Goal: Task Accomplishment & Management: Manage account settings

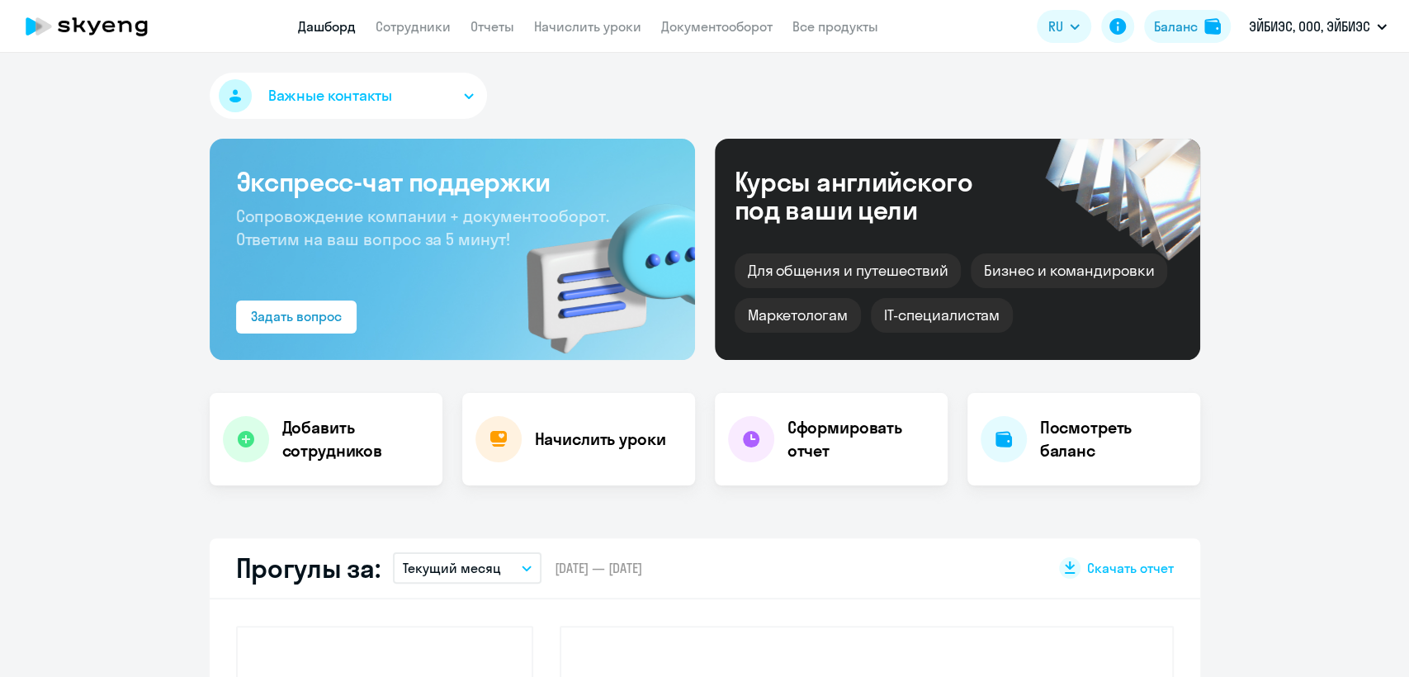
select select "30"
click at [410, 35] on app-menu-item-link "Сотрудники" at bounding box center [413, 27] width 75 height 21
click at [407, 33] on link "Сотрудники" at bounding box center [413, 26] width 75 height 17
select select "30"
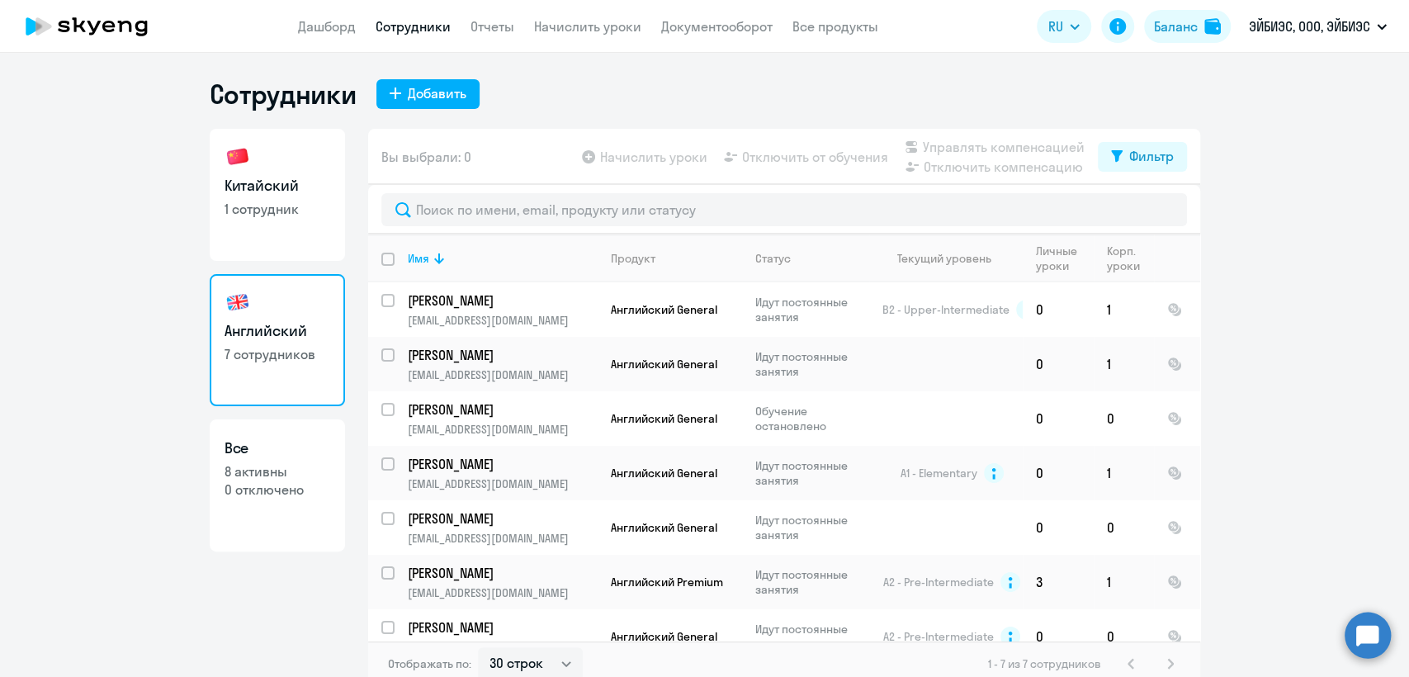
click at [328, 195] on link "Китайский 1 сотрудник" at bounding box center [277, 195] width 135 height 132
select select "30"
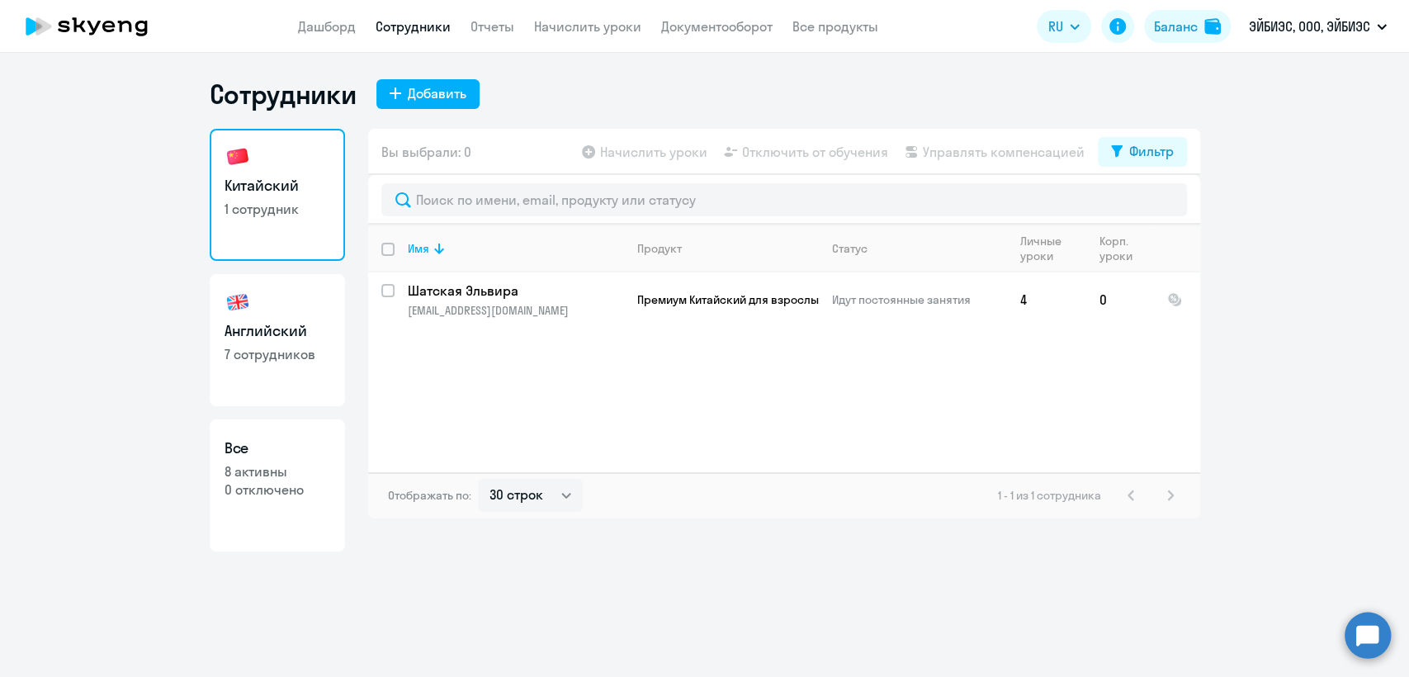
click at [324, 329] on h3 "Английский" at bounding box center [278, 330] width 106 height 21
select select "30"
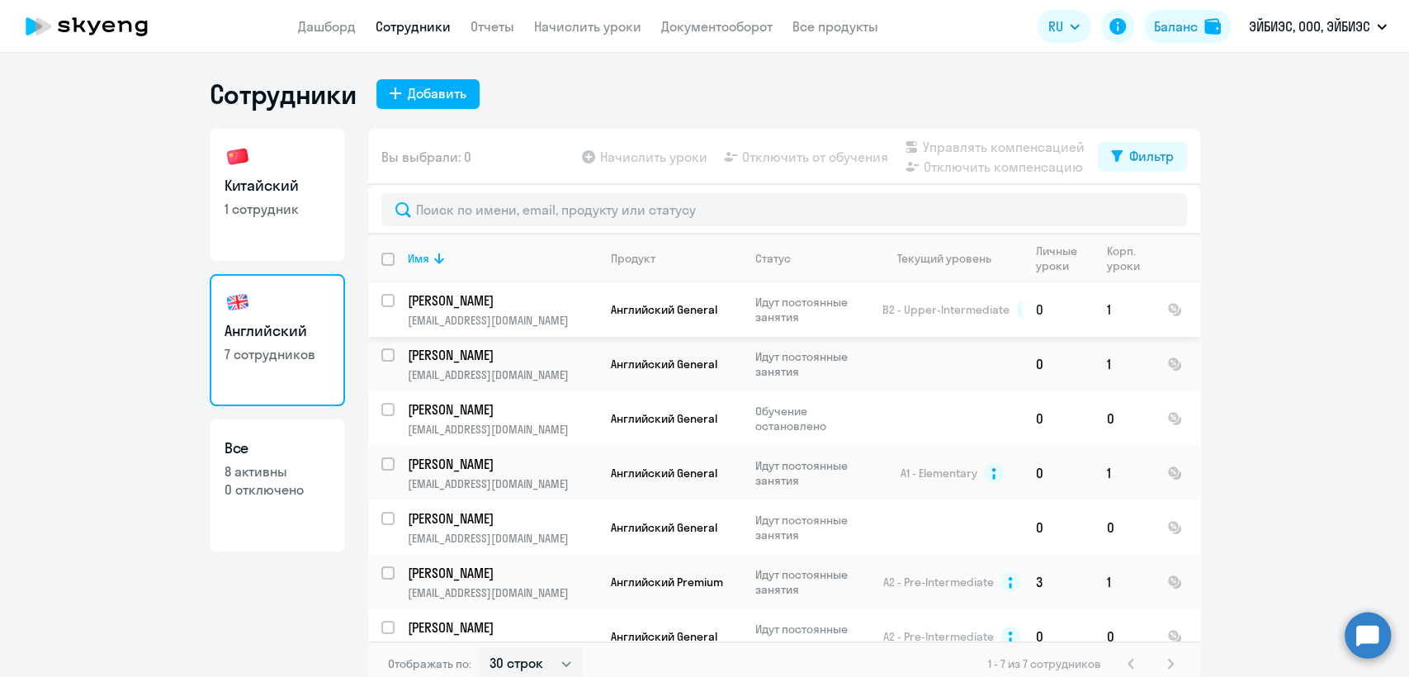
click at [381, 300] on input "select row 16523235" at bounding box center [397, 310] width 33 height 33
checkbox input "true"
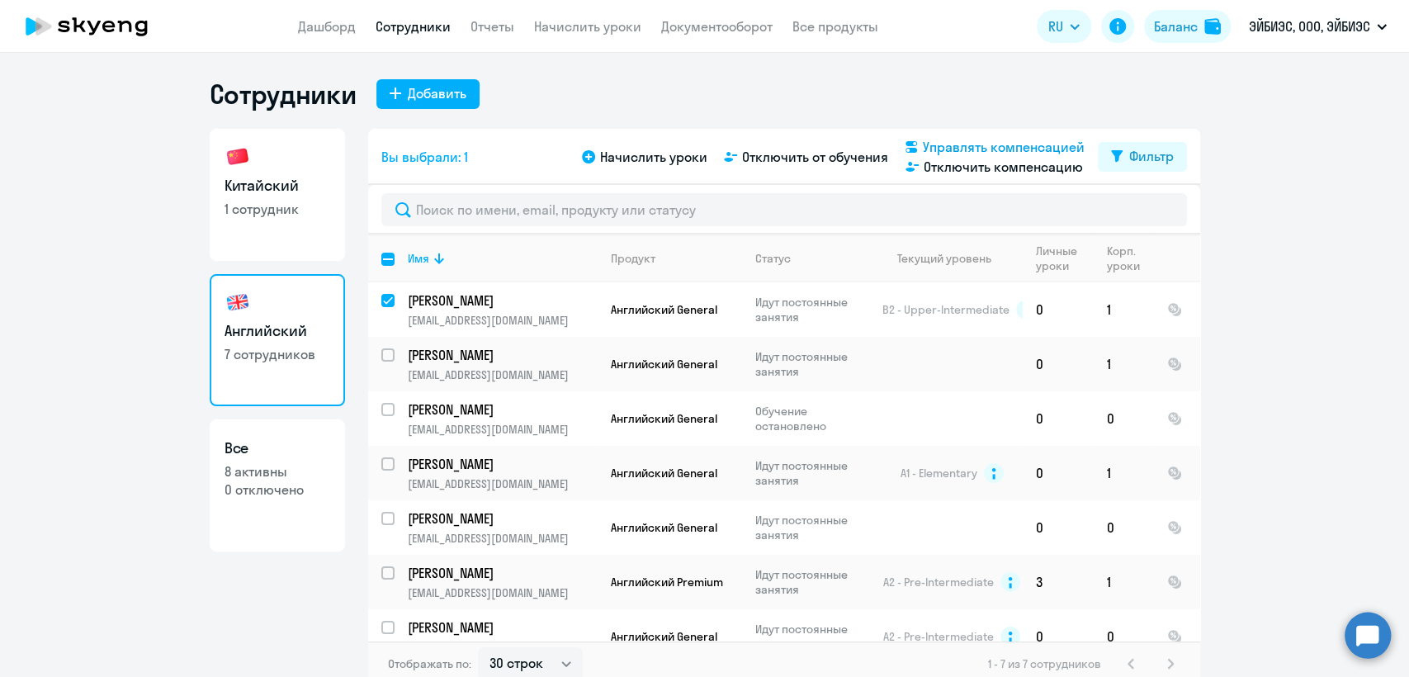
click at [974, 142] on span "Управлять компенсацией" at bounding box center [1004, 147] width 162 height 20
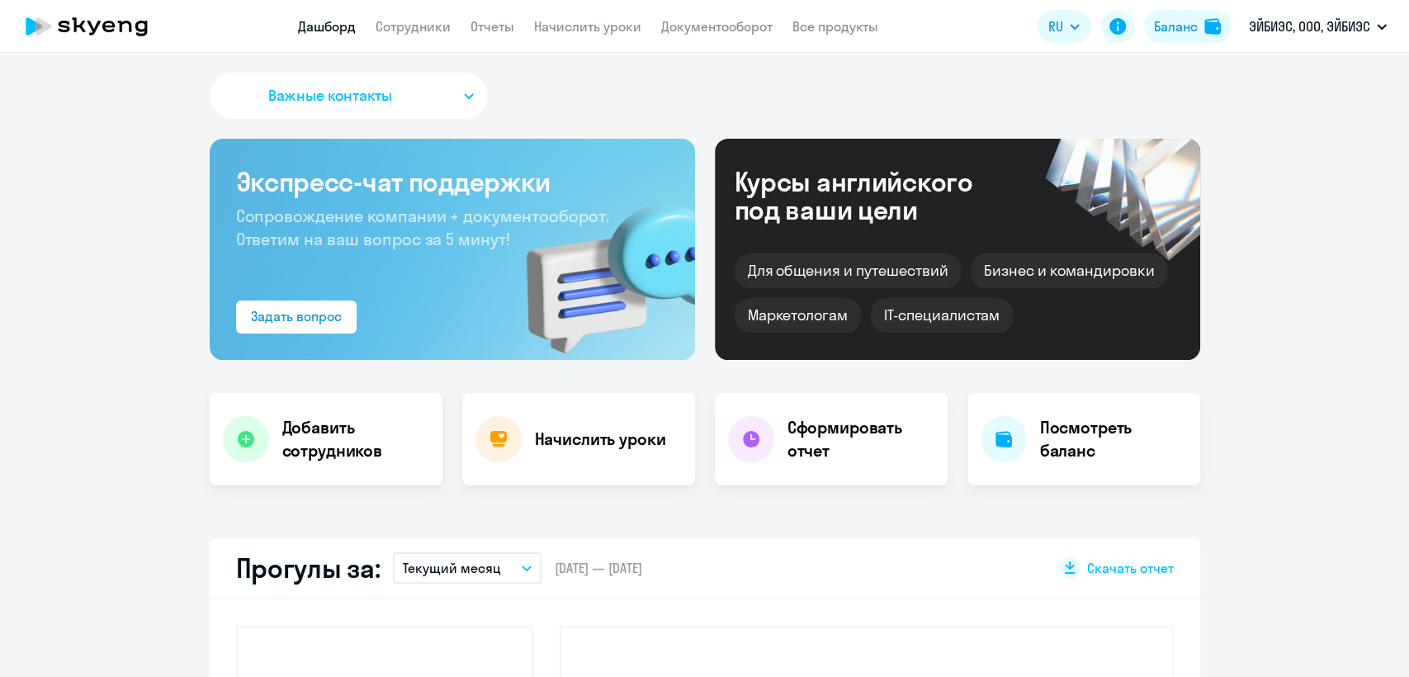
select select "30"
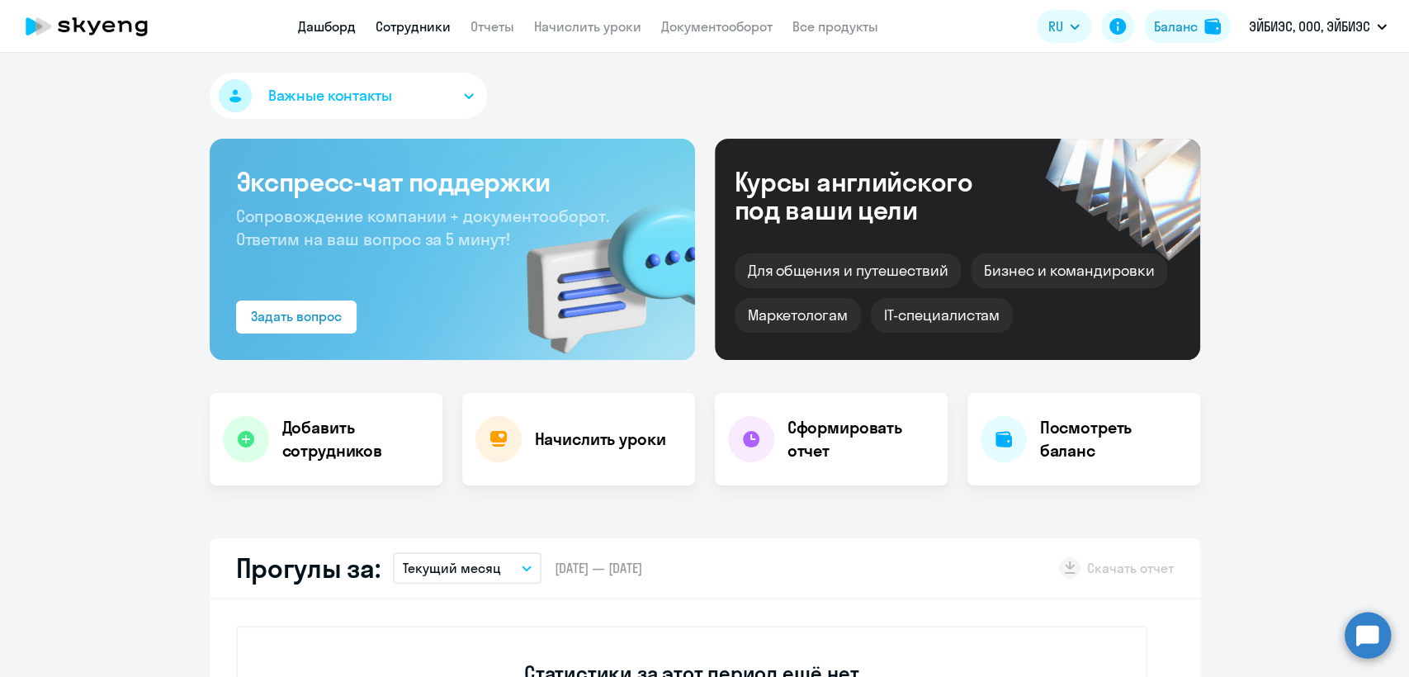
click at [394, 26] on link "Сотрудники" at bounding box center [413, 26] width 75 height 17
select select "30"
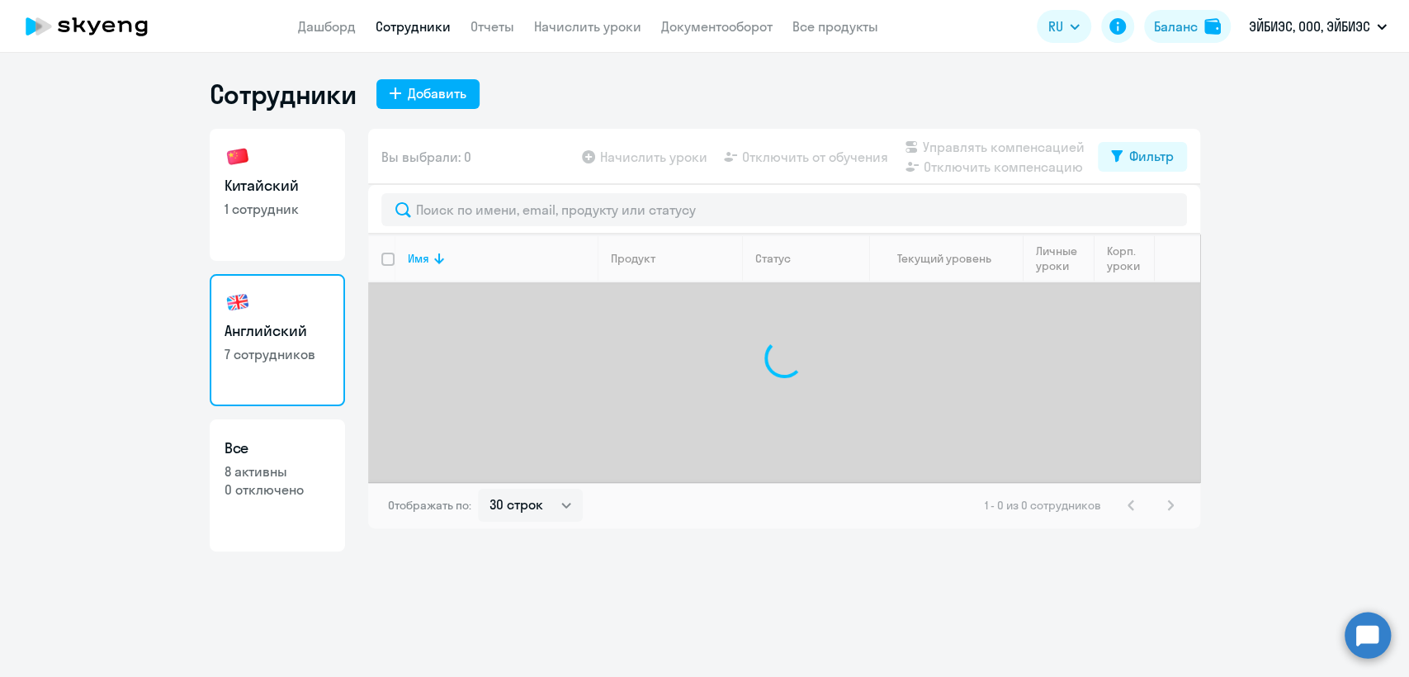
click at [291, 187] on h3 "Китайский" at bounding box center [278, 185] width 106 height 21
select select "30"
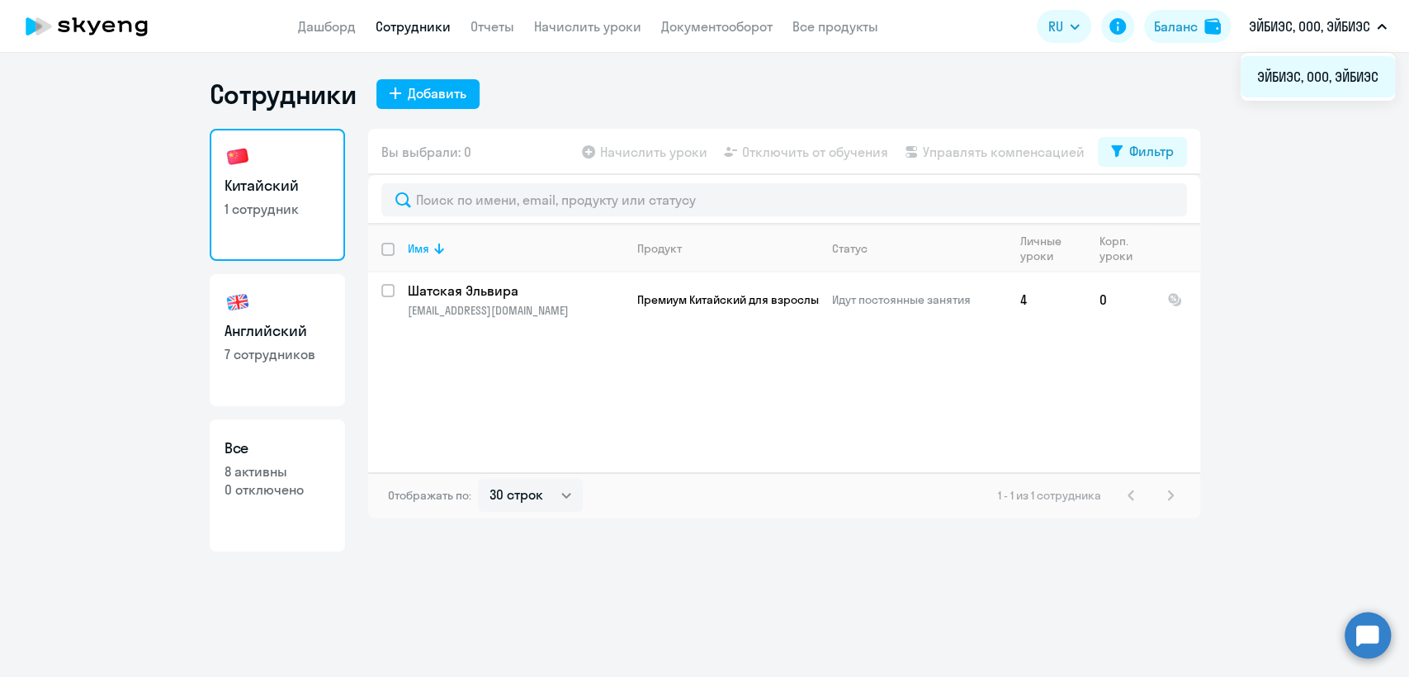
click at [1285, 72] on li "ЭЙБИЭС, ООО, ЭЙБИЭС" at bounding box center [1318, 76] width 154 height 41
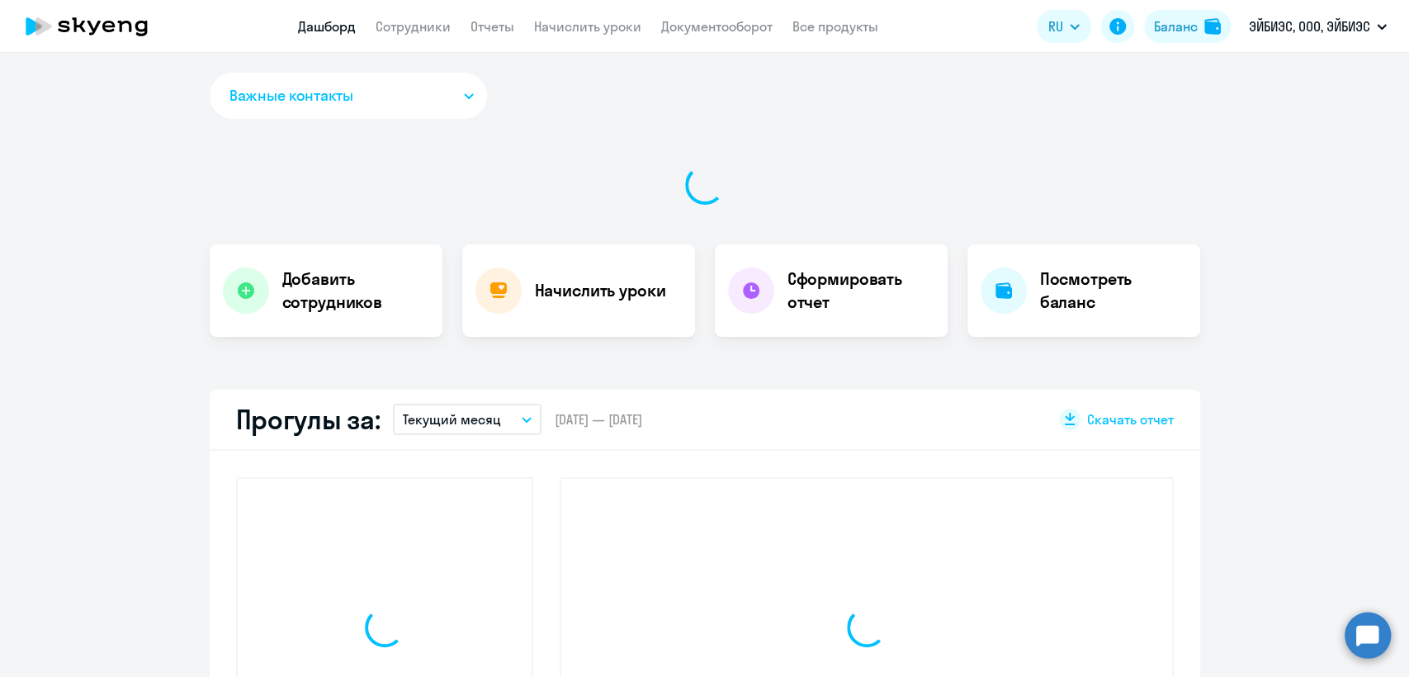
select select "30"
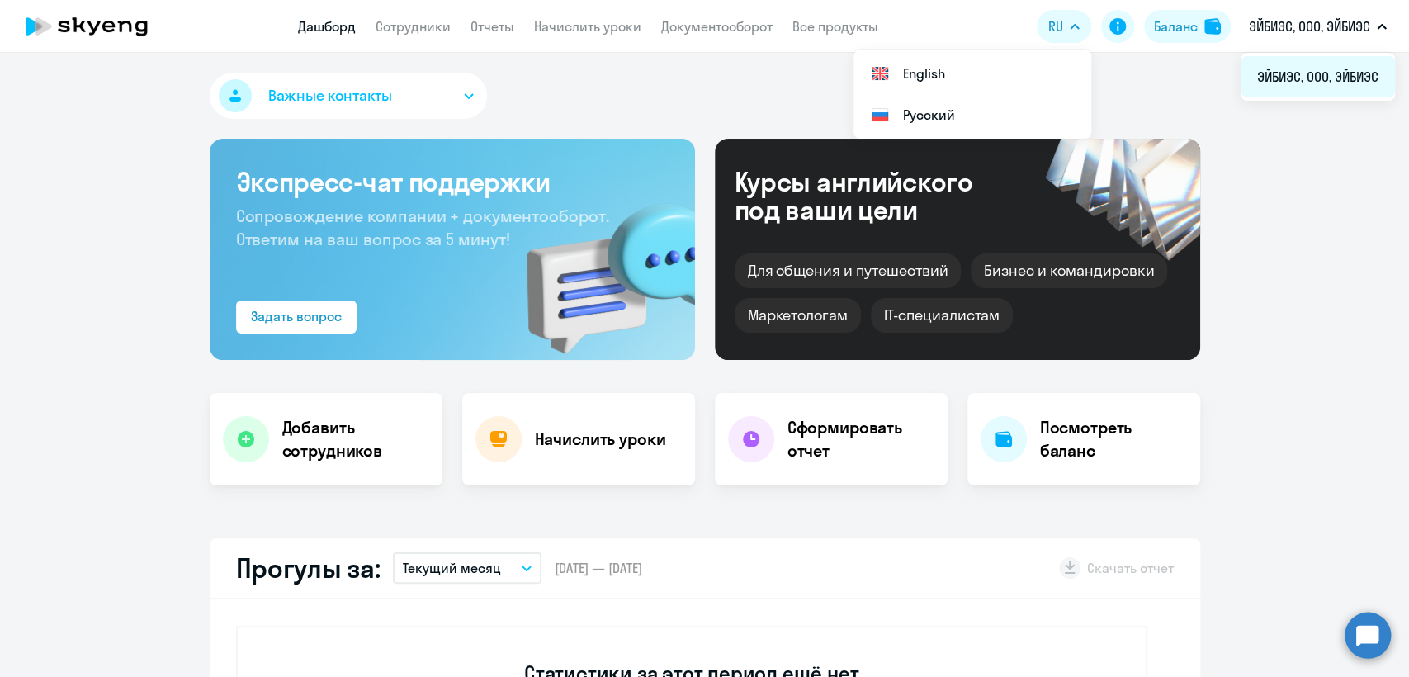
click at [1364, 64] on li "ЭЙБИЭС, ООО, ЭЙБИЭС" at bounding box center [1318, 76] width 154 height 41
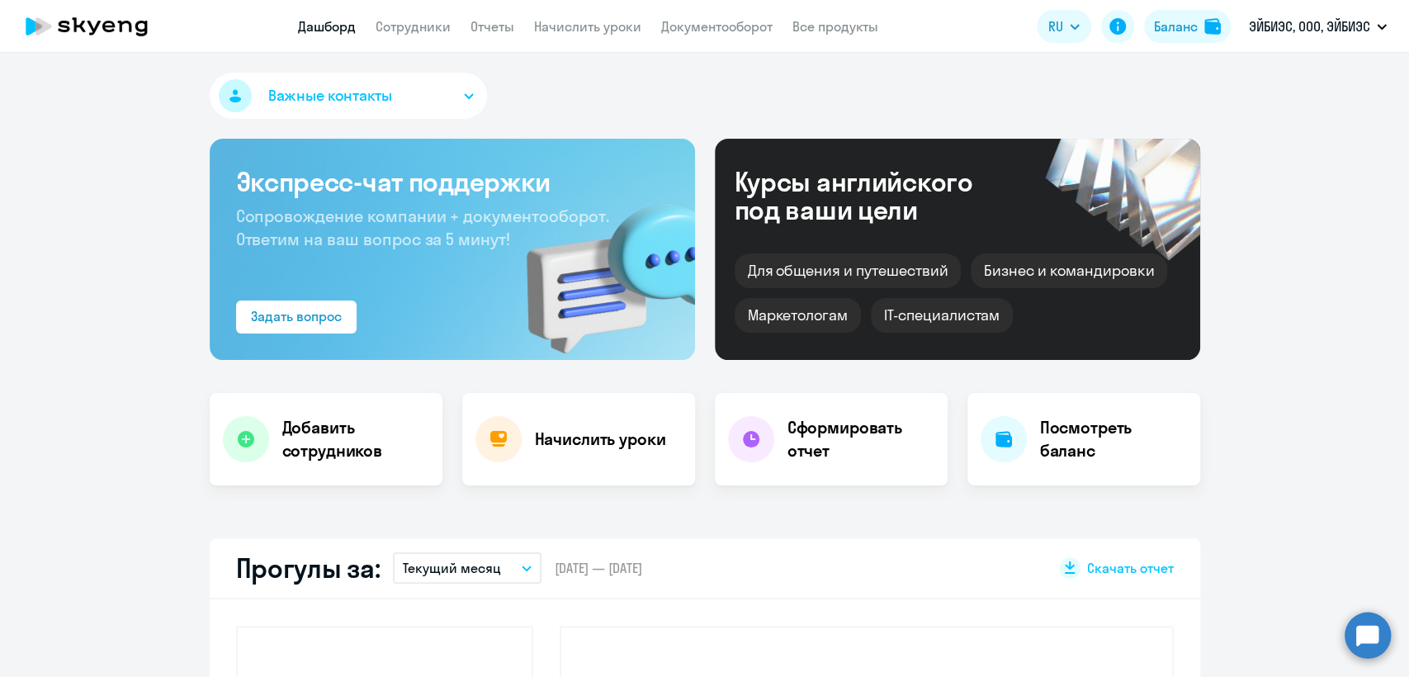
select select "30"
